Goal: Task Accomplishment & Management: Manage account settings

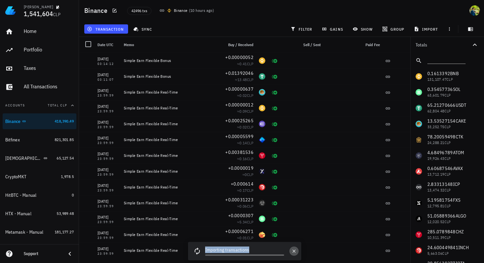
click at [294, 252] on icon "button" at bounding box center [293, 250] width 5 height 5
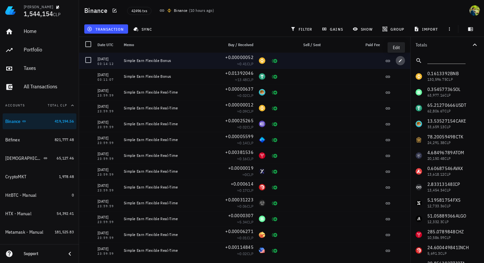
click at [399, 61] on icon "button" at bounding box center [400, 60] width 3 height 3
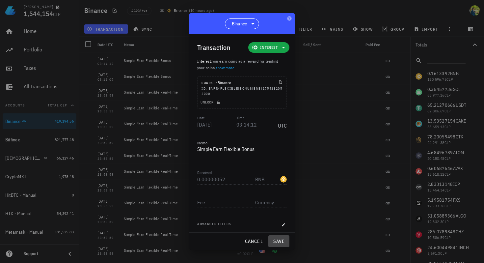
click at [279, 242] on span "save" at bounding box center [279, 241] width 16 height 6
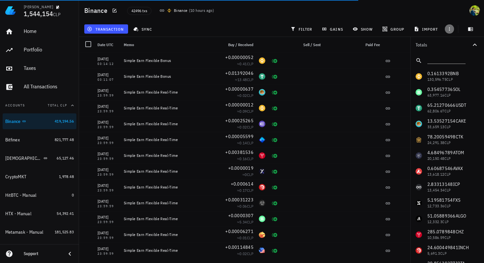
click at [453, 28] on span "button" at bounding box center [449, 28] width 9 height 5
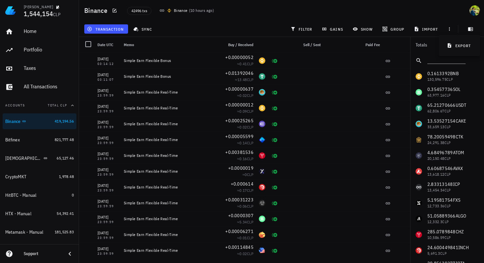
click at [412, 0] on div "Binance 42496 txs Binance ( 10 hours ago )" at bounding box center [281, 10] width 405 height 21
click at [134, 11] on span "42496 txs" at bounding box center [139, 10] width 16 height 7
click at [163, 12] on icon at bounding box center [161, 10] width 5 height 5
click at [163, 9] on icon at bounding box center [161, 10] width 5 height 5
click at [179, 9] on div "Binance" at bounding box center [181, 10] width 14 height 7
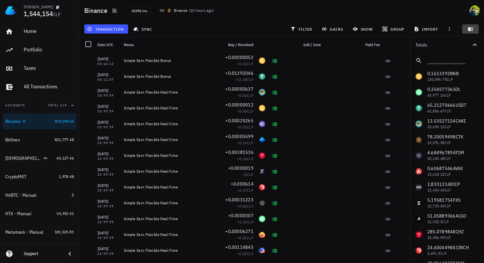
click at [472, 30] on icon "button" at bounding box center [470, 28] width 5 height 5
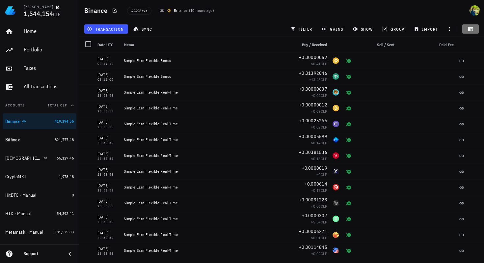
click at [472, 30] on icon "button" at bounding box center [470, 28] width 5 height 5
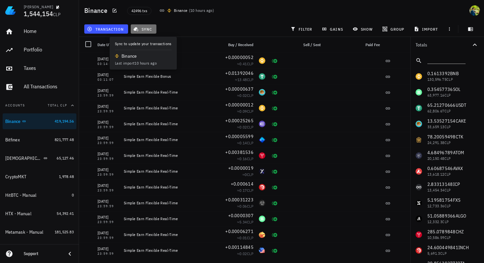
click at [148, 29] on span "sync" at bounding box center [143, 28] width 17 height 5
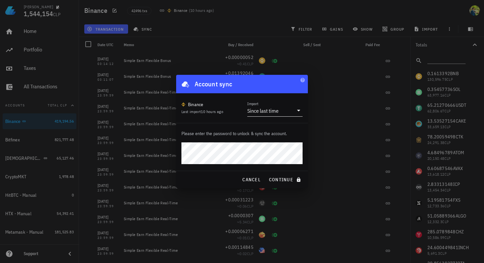
click at [274, 111] on div "Since last time" at bounding box center [262, 110] width 31 height 7
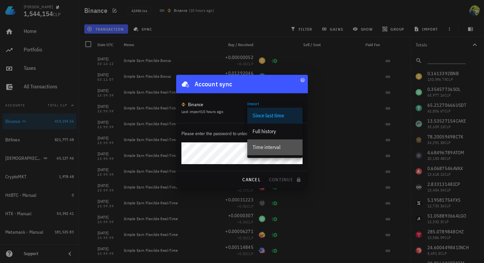
click at [262, 145] on div "Time interval" at bounding box center [275, 147] width 45 height 6
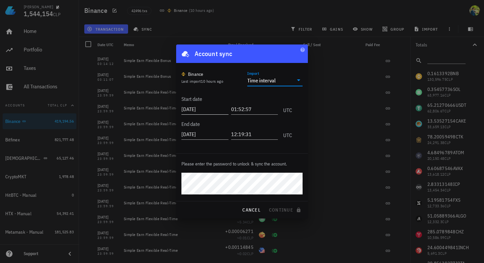
click at [209, 109] on input "2025-08-26" at bounding box center [204, 109] width 47 height 11
type input "2025-08-11"
click at [240, 110] on input "01:52:57" at bounding box center [253, 109] width 48 height 11
click at [234, 110] on input "01:52:57" at bounding box center [253, 109] width 48 height 11
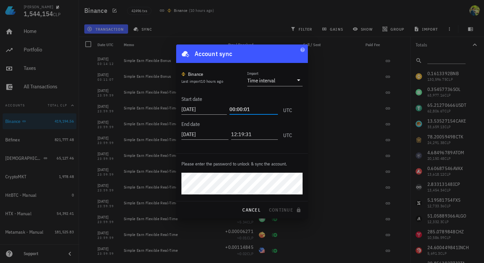
type input "00:00:01"
click at [267, 97] on div "Start date 2025-08-11 00:00:01 UTC" at bounding box center [236, 103] width 111 height 25
click at [281, 209] on span "continue" at bounding box center [286, 210] width 34 height 6
